Goal: Use online tool/utility: Utilize a website feature to perform a specific function

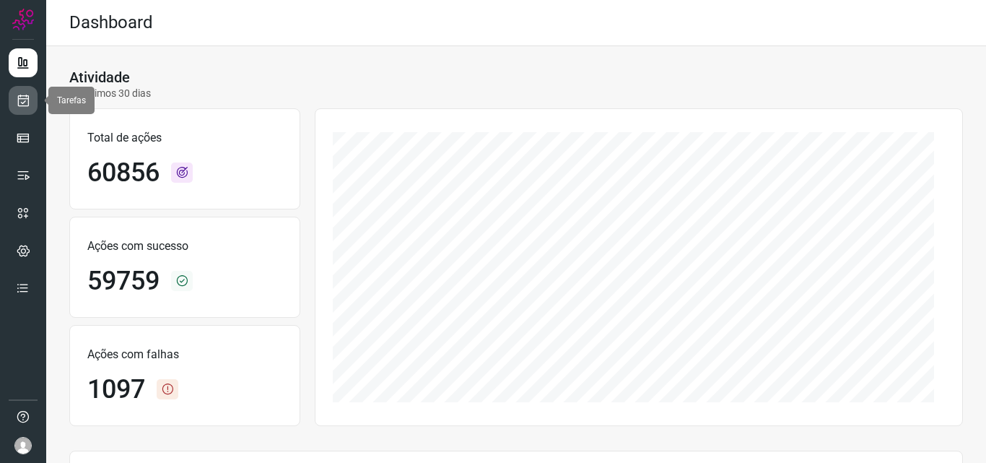
click at [27, 97] on icon at bounding box center [23, 100] width 15 height 14
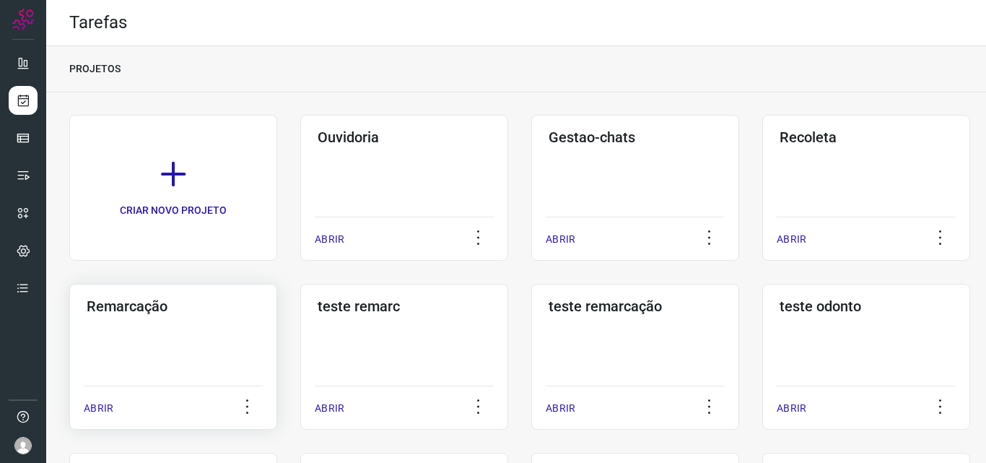
click at [139, 302] on h3 "Remarcação" at bounding box center [173, 305] width 173 height 17
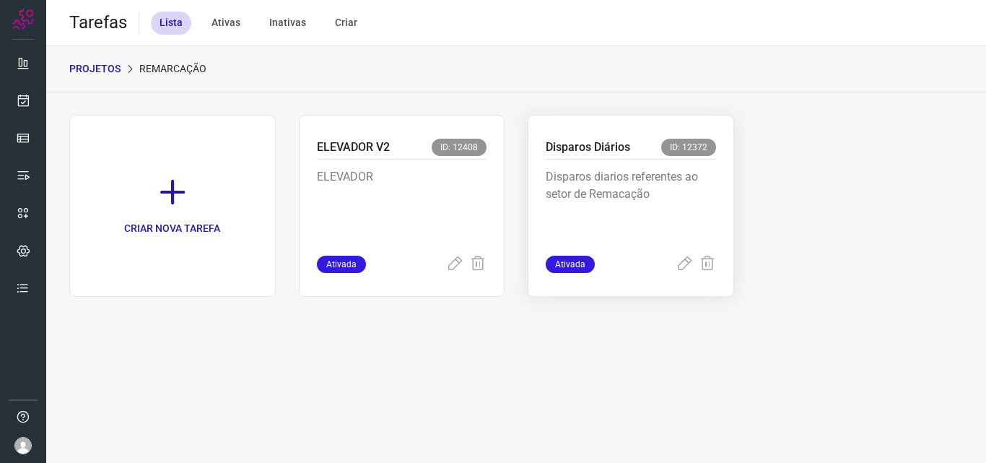
click at [574, 146] on p "Disparos Diários" at bounding box center [587, 147] width 84 height 17
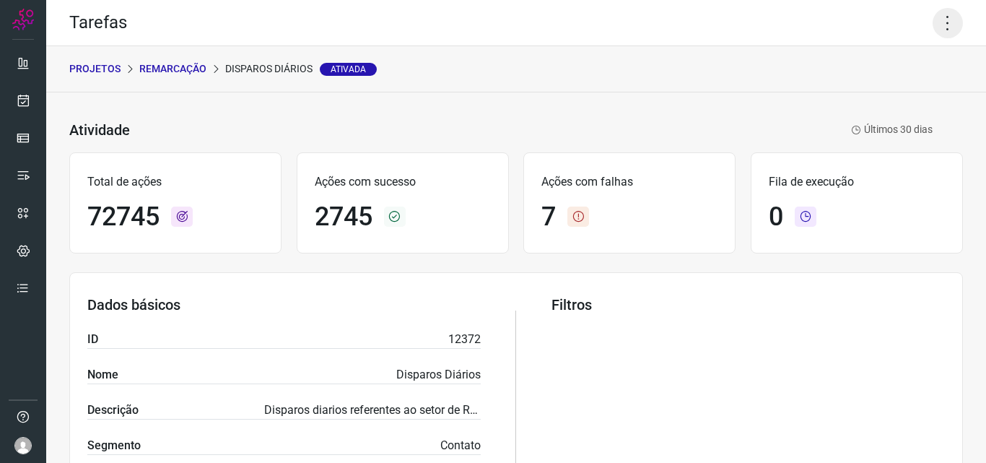
click at [932, 25] on icon at bounding box center [947, 23] width 30 height 30
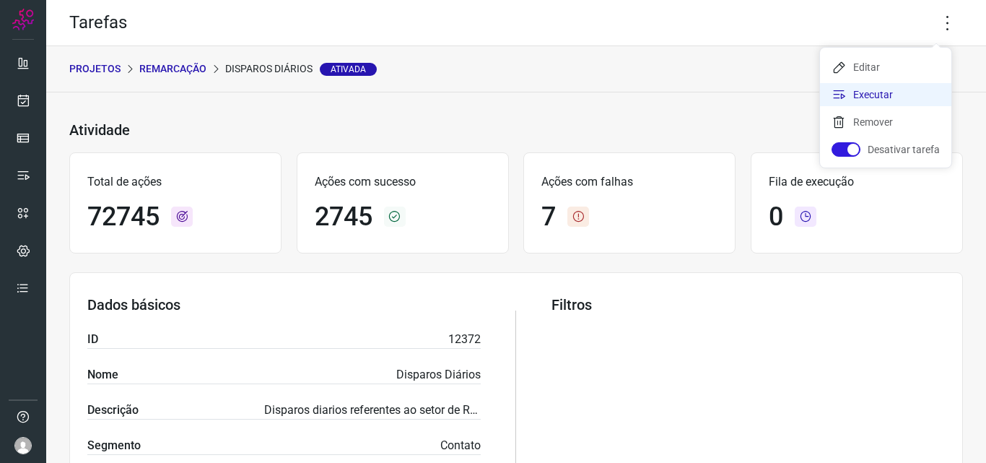
click at [877, 94] on li "Executar" at bounding box center [885, 94] width 131 height 23
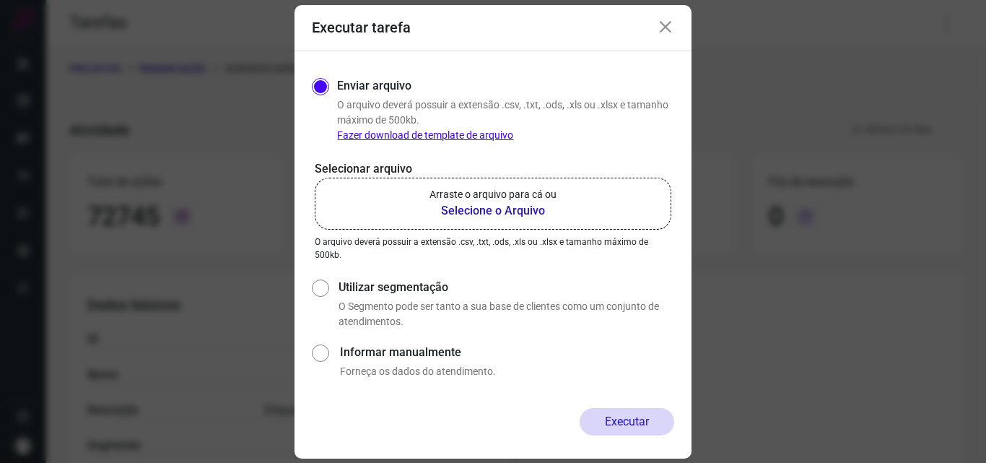
click at [474, 209] on b "Selecione o Arquivo" at bounding box center [492, 210] width 127 height 17
click at [0, 0] on input "Arraste o arquivo para cá ou Selecione o Arquivo" at bounding box center [0, 0] width 0 height 0
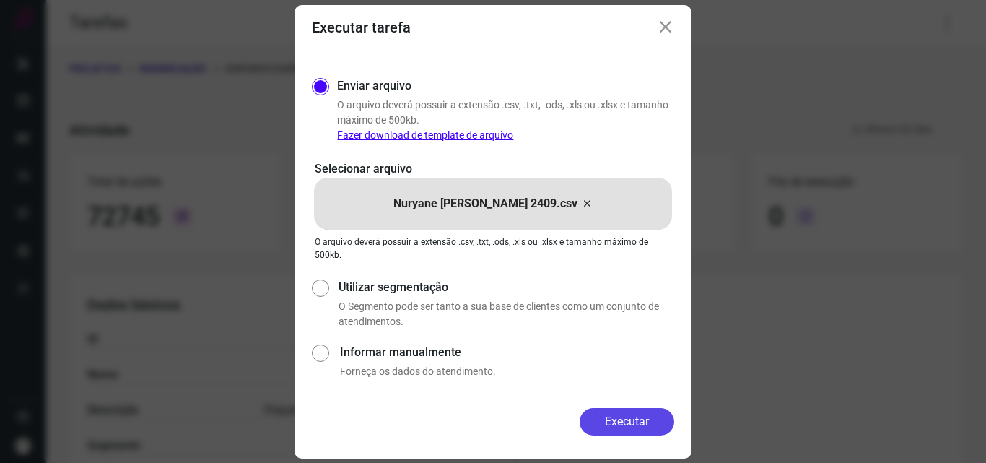
click at [639, 413] on button "Executar" at bounding box center [626, 421] width 95 height 27
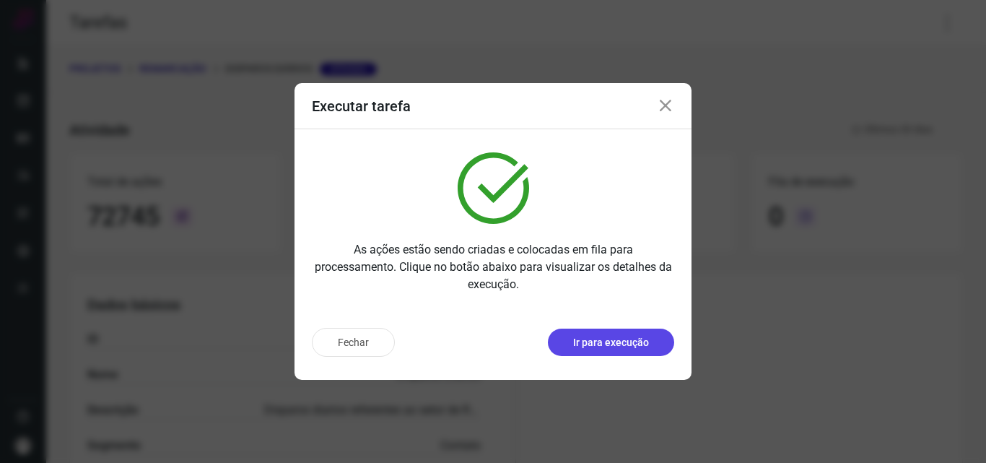
click at [617, 340] on p "Ir para execução" at bounding box center [611, 342] width 76 height 15
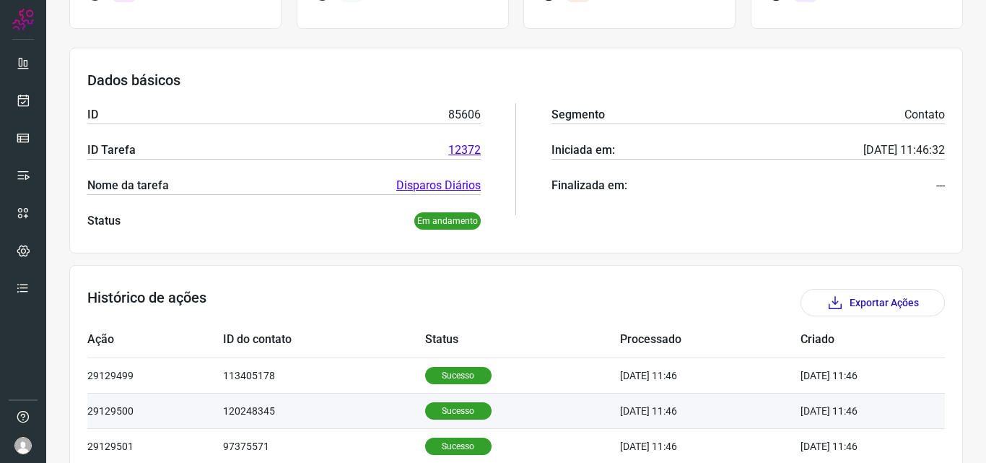
scroll to position [289, 0]
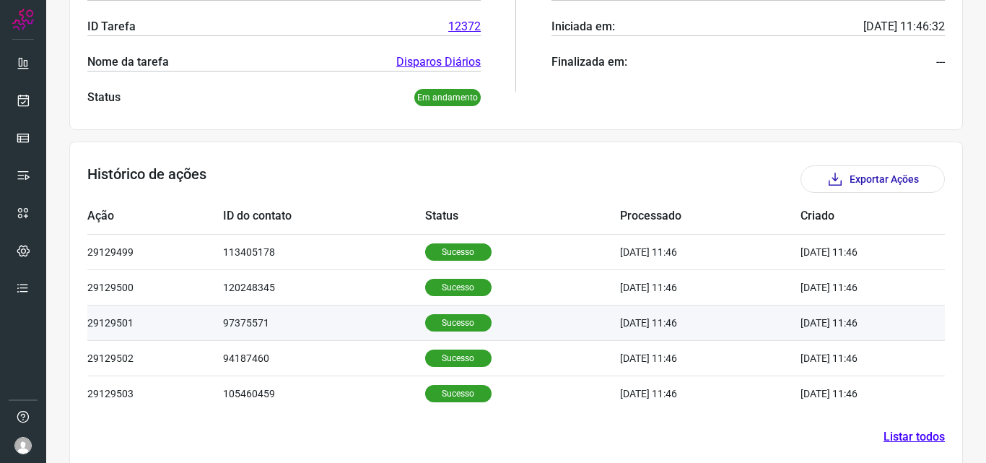
click at [448, 320] on p "Sucesso" at bounding box center [458, 322] width 66 height 17
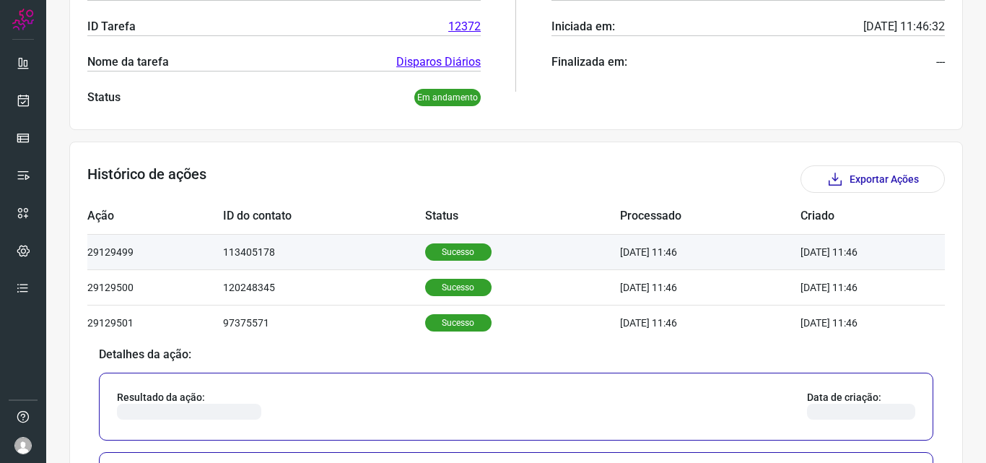
scroll to position [649, 0]
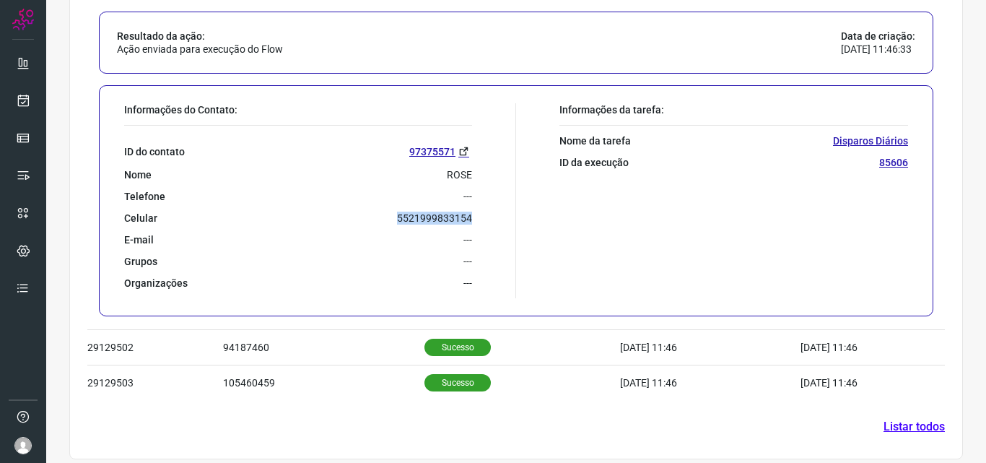
drag, startPoint x: 383, startPoint y: 223, endPoint x: 496, endPoint y: 218, distance: 113.4
click at [496, 218] on div "Informações do Contato: ID do contato 97375571 Nome ROSE Telefone --- Celular 5…" at bounding box center [316, 200] width 399 height 195
copy p "5521999833154"
